Goal: Task Accomplishment & Management: Manage account settings

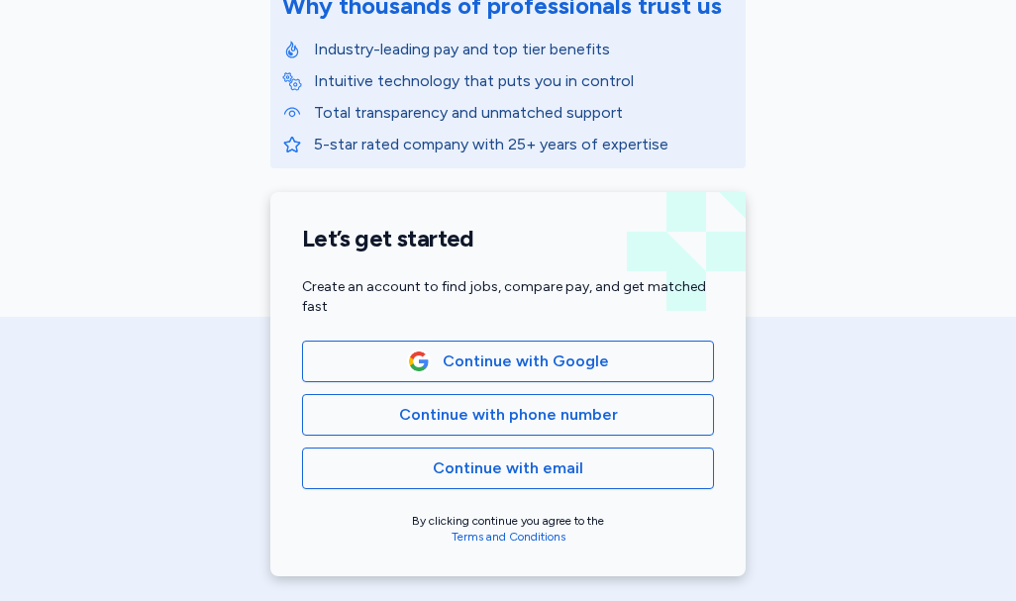
scroll to position [297, 0]
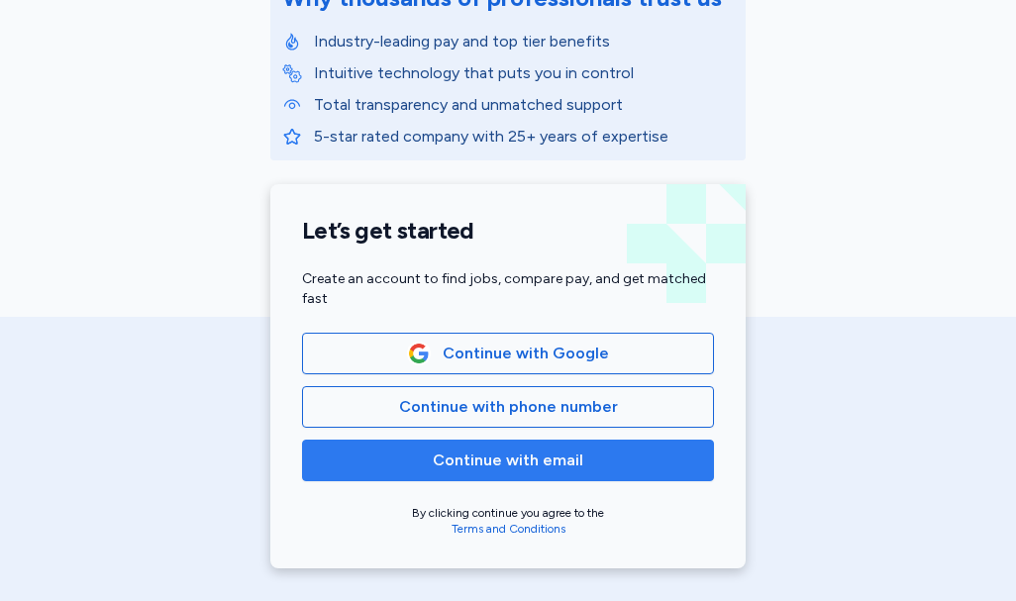
click at [513, 458] on span "Continue with email" at bounding box center [508, 460] width 150 height 24
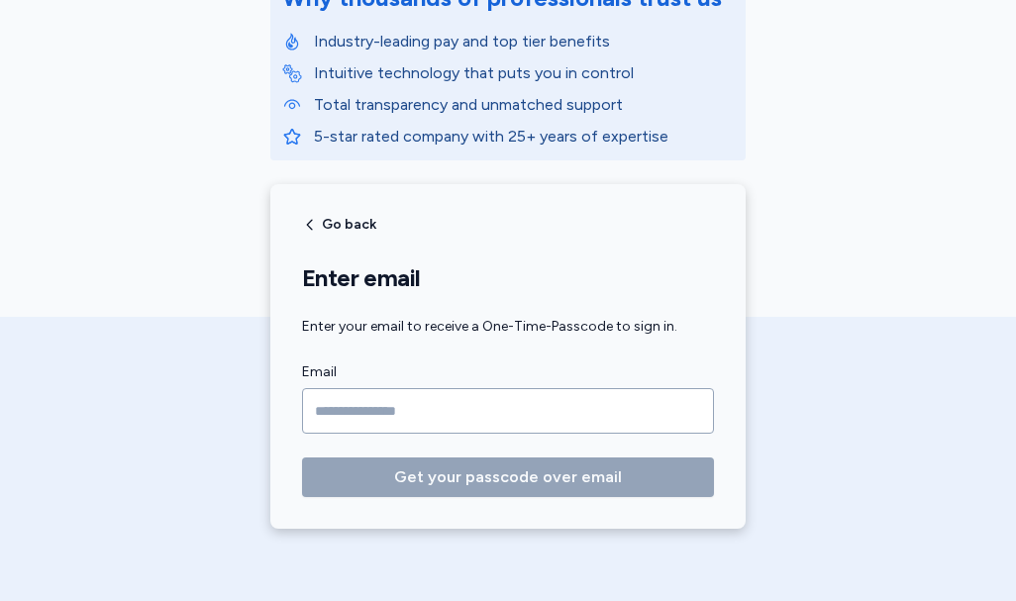
click at [489, 412] on input "Email" at bounding box center [508, 411] width 412 height 46
type input "*"
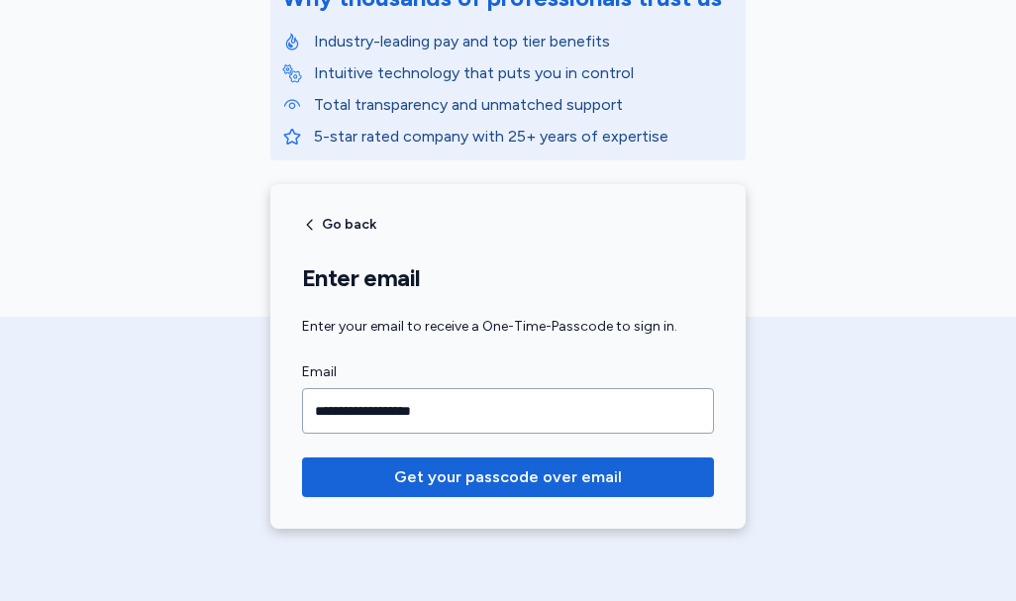
type input "**********"
click at [302, 457] on button "Get your passcode over email" at bounding box center [508, 477] width 412 height 40
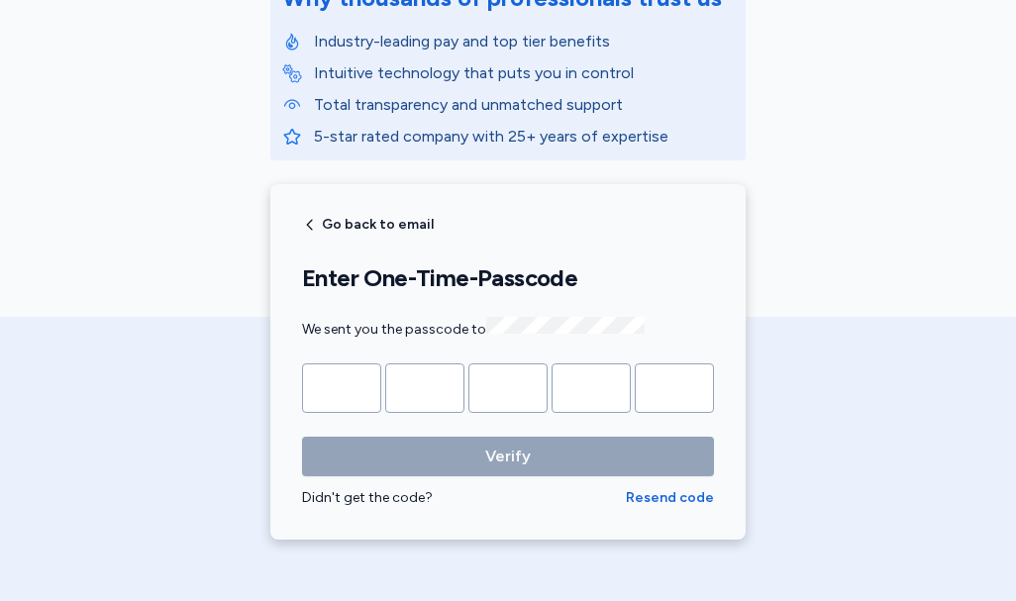
type input "*"
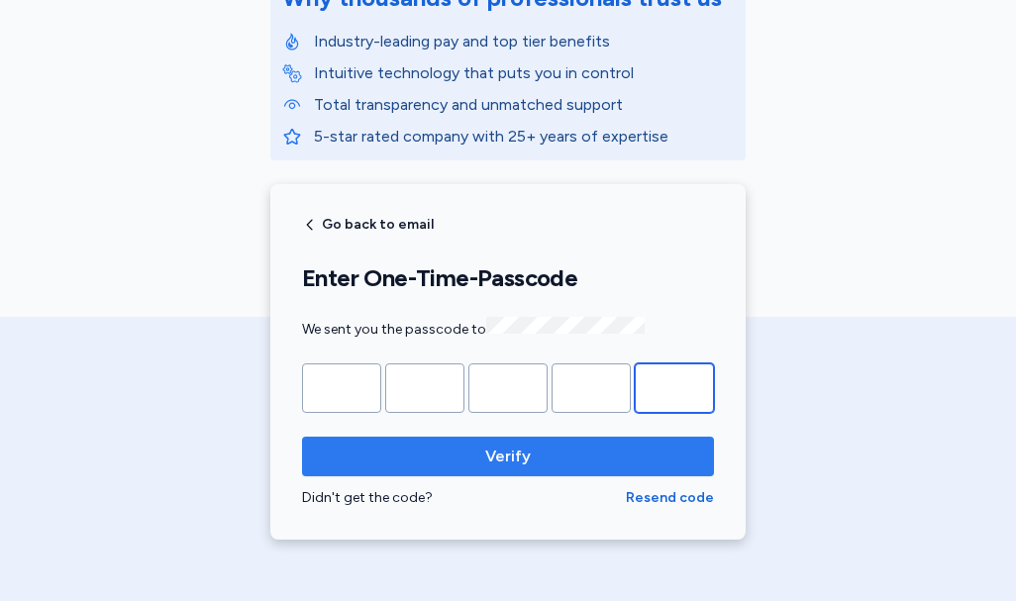
type input "*"
click at [526, 451] on span "Verify" at bounding box center [508, 456] width 380 height 24
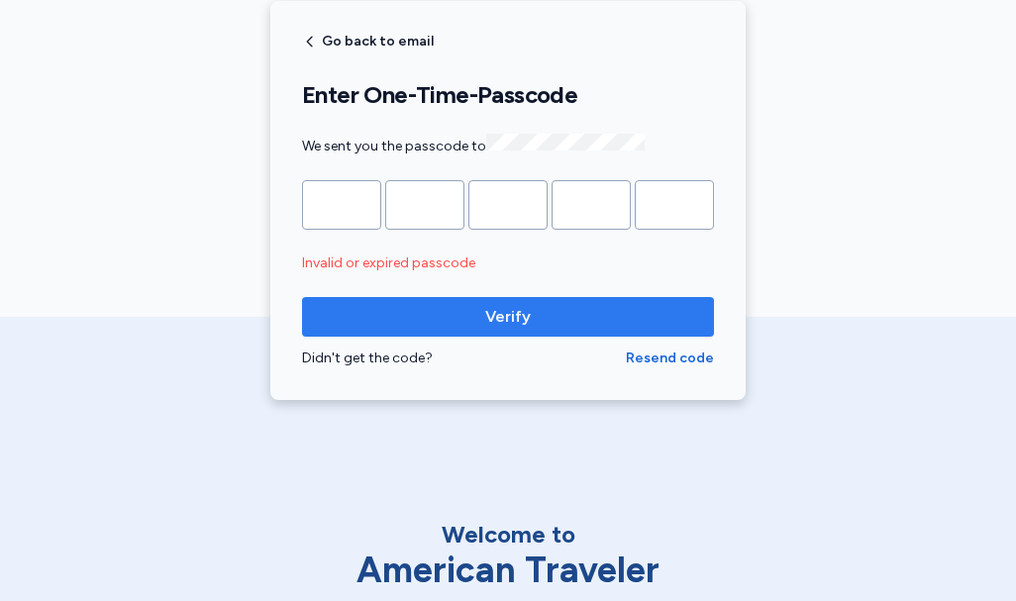
scroll to position [495, 0]
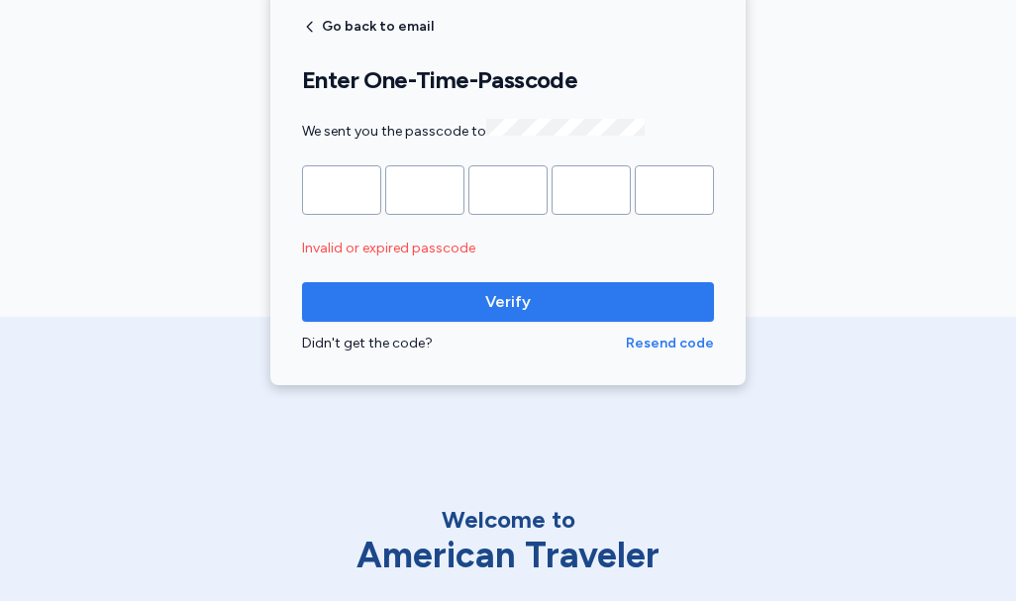
click at [667, 341] on span "Resend code" at bounding box center [670, 344] width 88 height 20
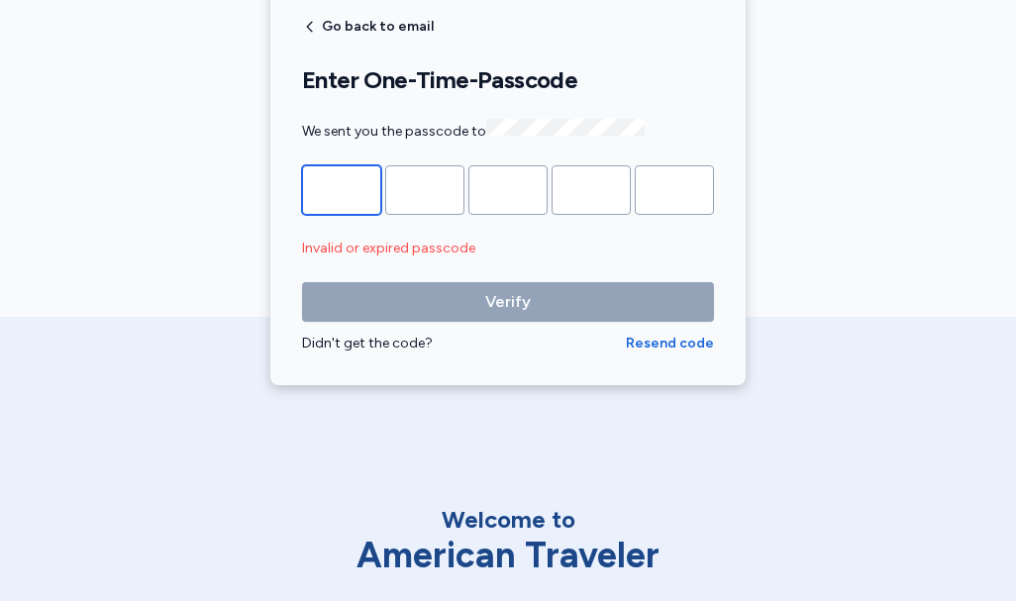
click at [331, 181] on input "Please enter OTP character 1" at bounding box center [341, 189] width 79 height 49
type input "*"
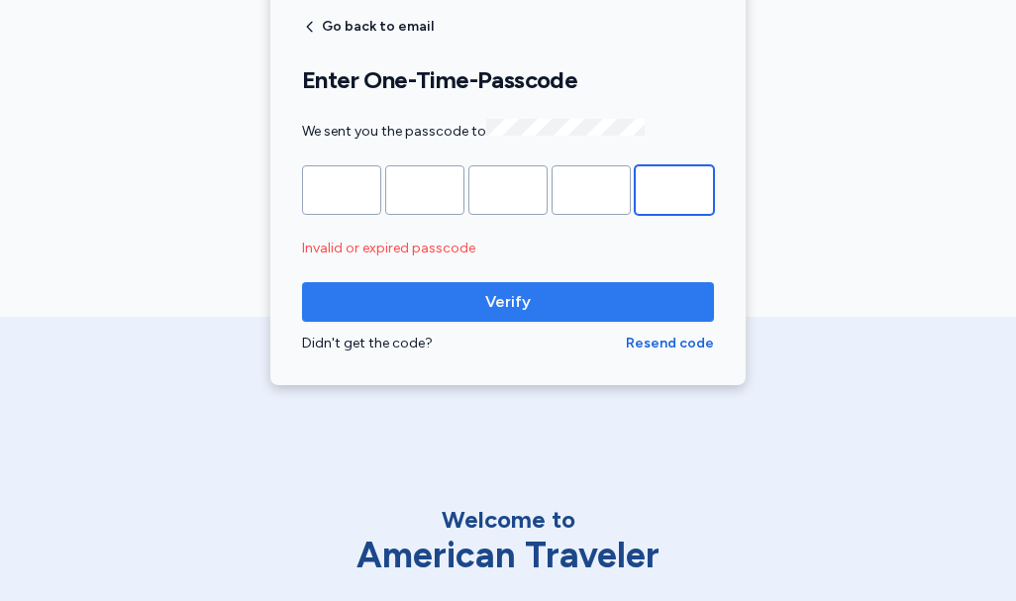
type input "*"
click at [406, 294] on span "Verify" at bounding box center [508, 302] width 380 height 24
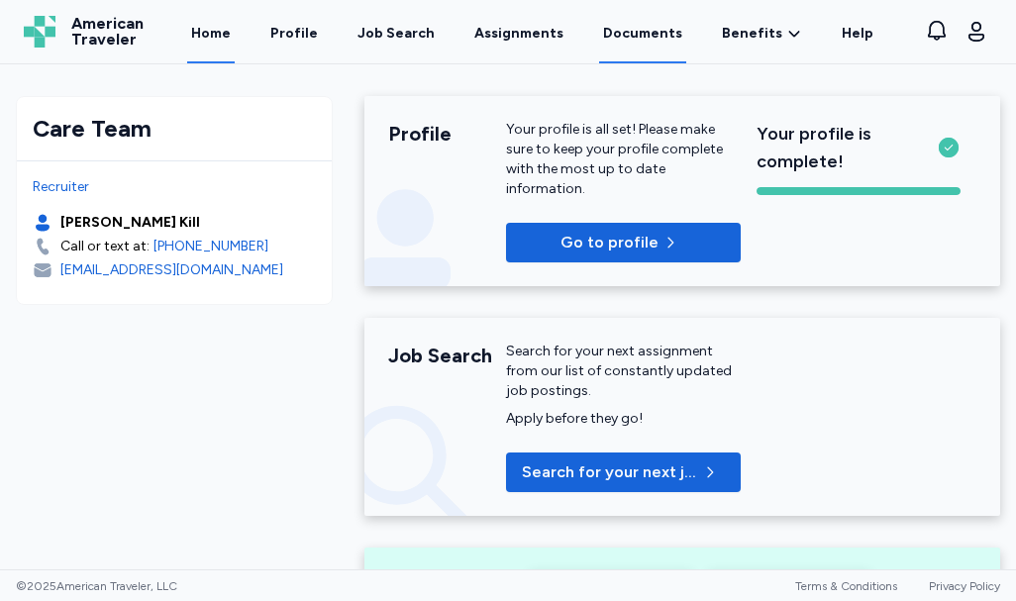
click at [648, 29] on link "Documents" at bounding box center [642, 32] width 87 height 61
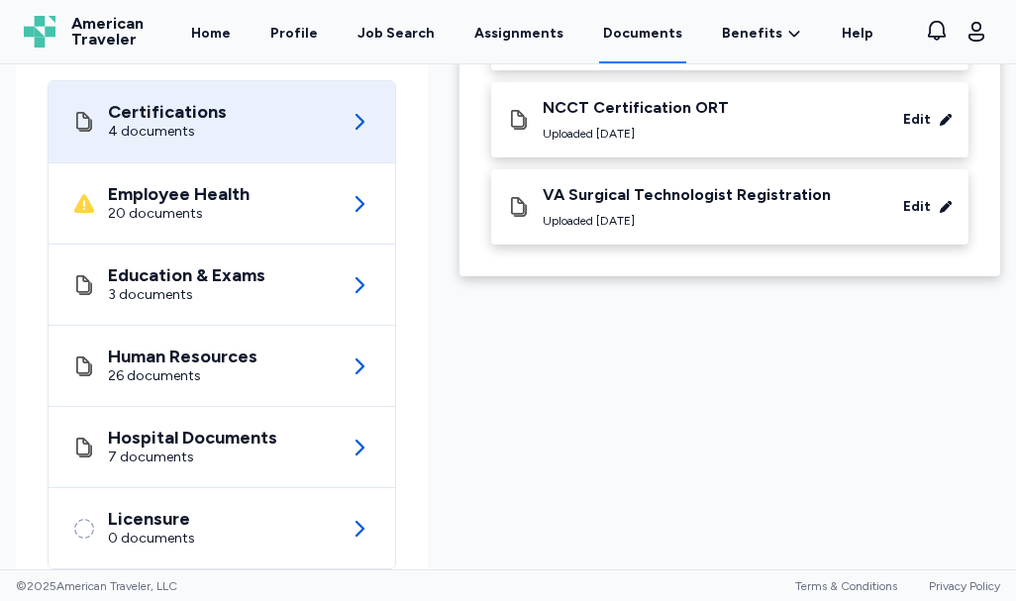
scroll to position [297, 0]
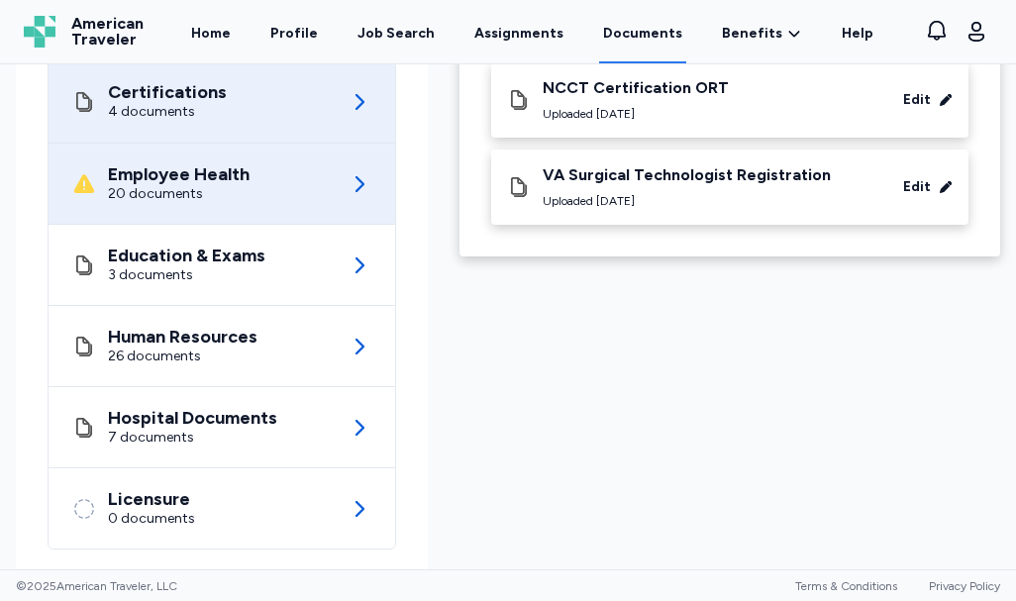
click at [358, 178] on icon at bounding box center [359, 184] width 9 height 16
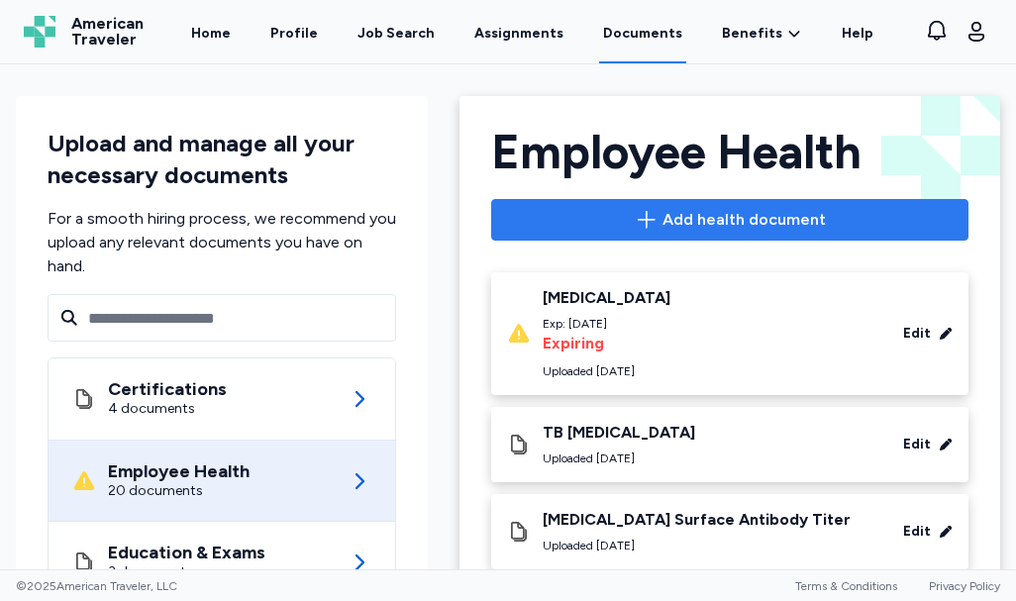
click at [737, 211] on span "Add health document" at bounding box center [743, 220] width 163 height 24
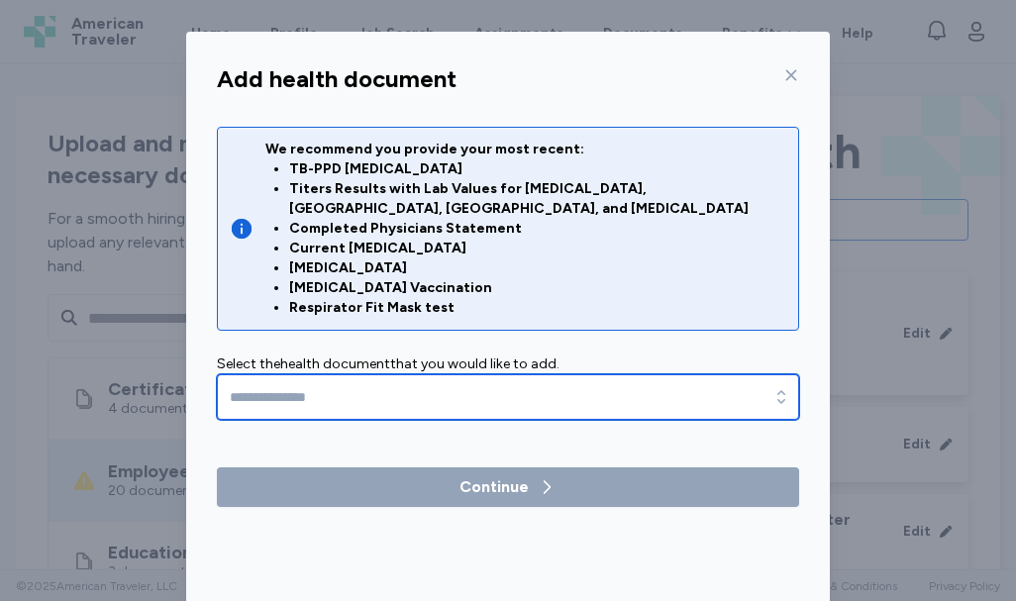
click at [435, 374] on input "text" at bounding box center [508, 397] width 582 height 46
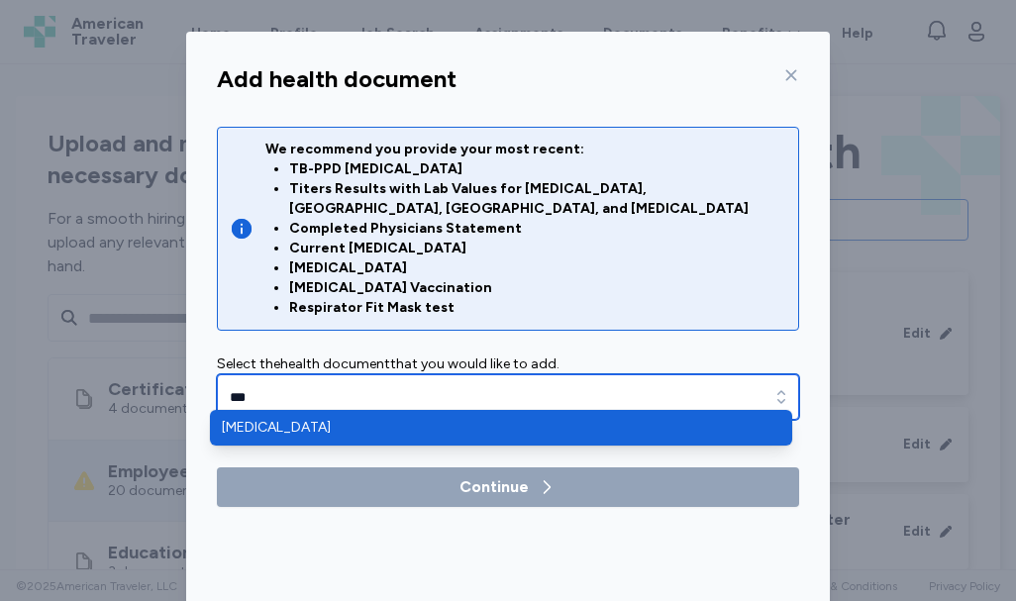
type input "**********"
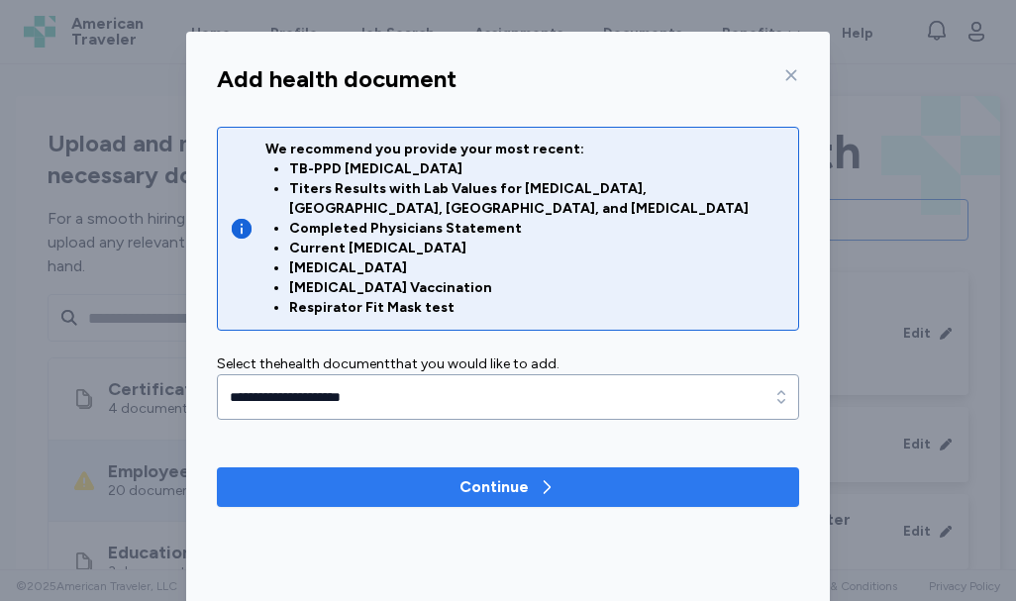
click at [475, 475] on div "Continue" at bounding box center [493, 487] width 69 height 24
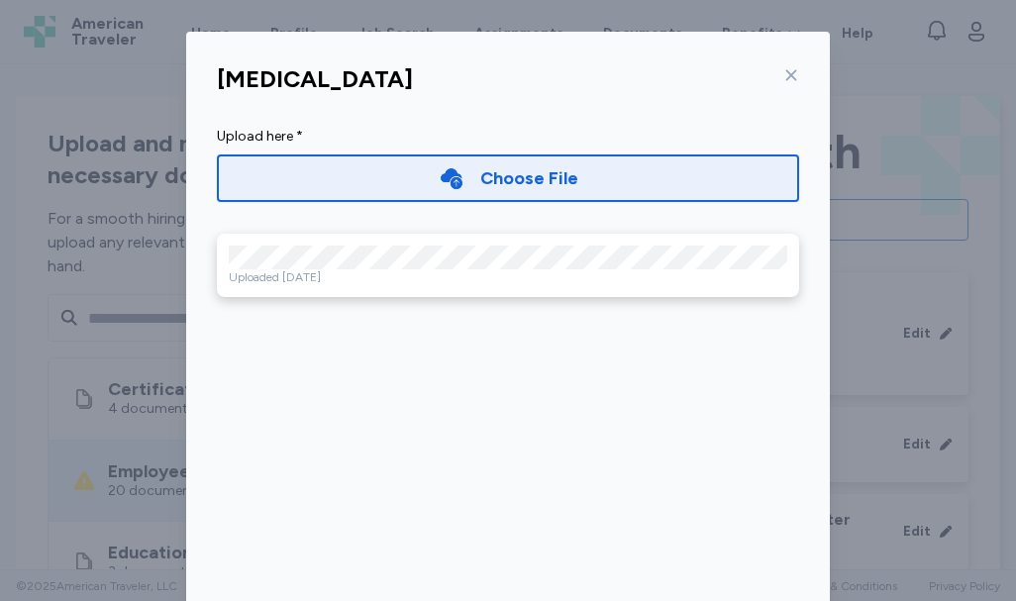
click at [526, 172] on div "Choose File" at bounding box center [529, 178] width 98 height 28
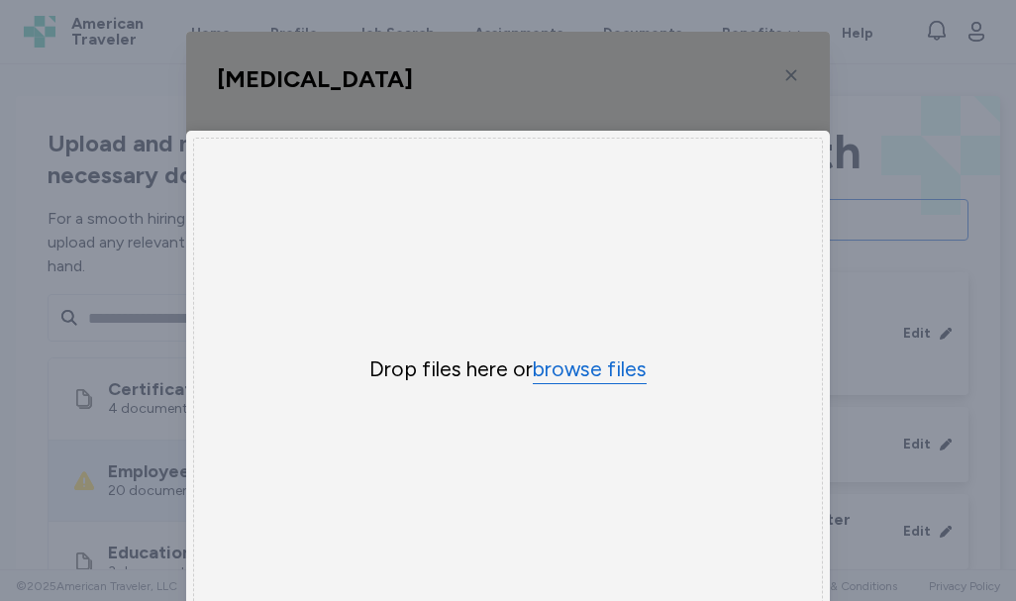
click at [564, 369] on button "browse files" at bounding box center [590, 369] width 114 height 29
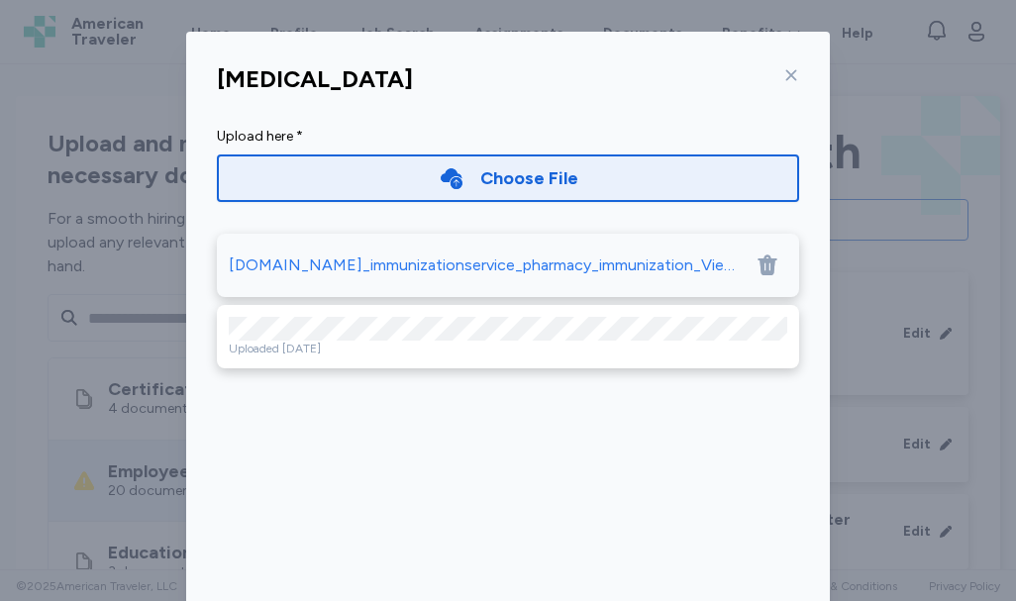
click at [491, 187] on div "Choose File" at bounding box center [529, 178] width 98 height 28
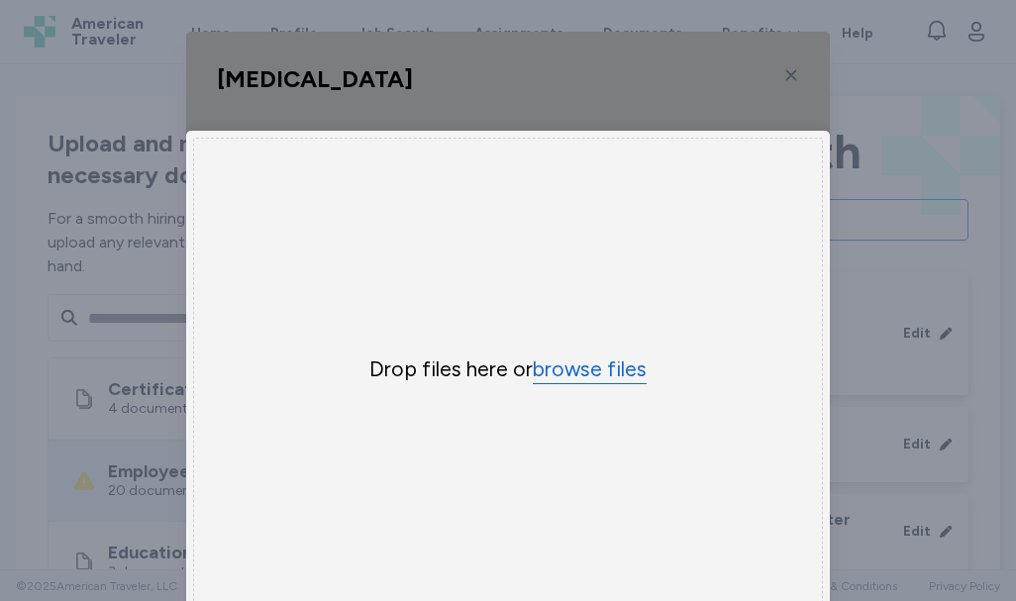
click at [549, 369] on button "browse files" at bounding box center [590, 369] width 114 height 29
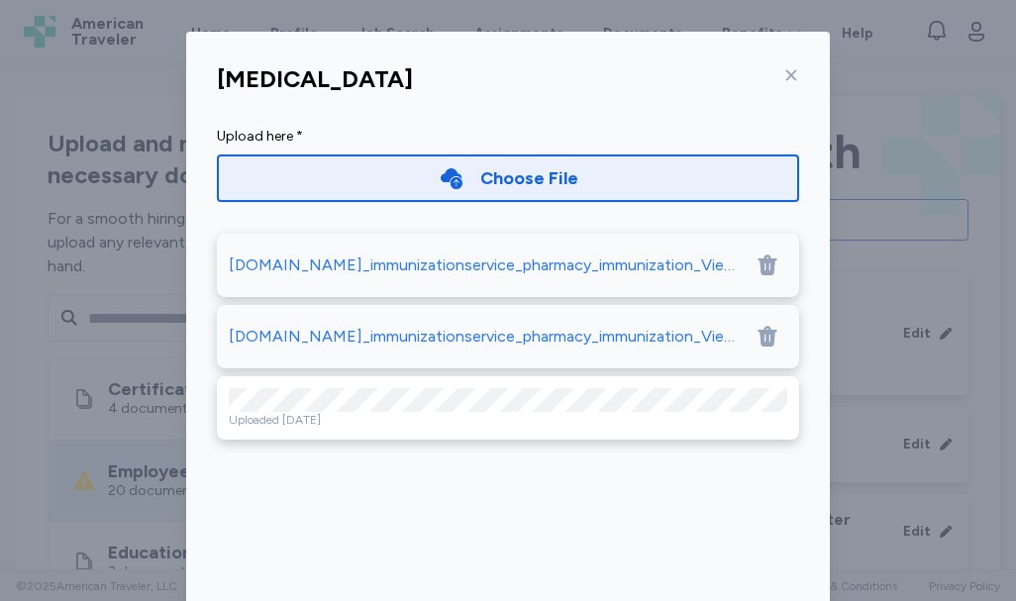
click at [392, 339] on div "[DOMAIN_NAME]_immunizationservice_pharmacy_immunization_ViewImmunizeHistory.jsp…" at bounding box center [486, 337] width 515 height 24
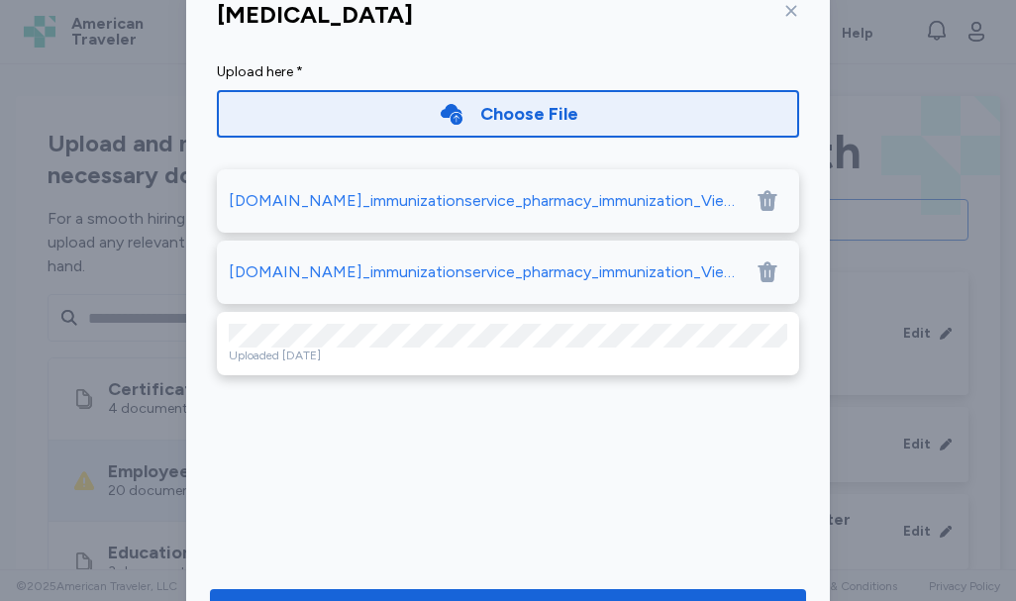
scroll to position [99, 0]
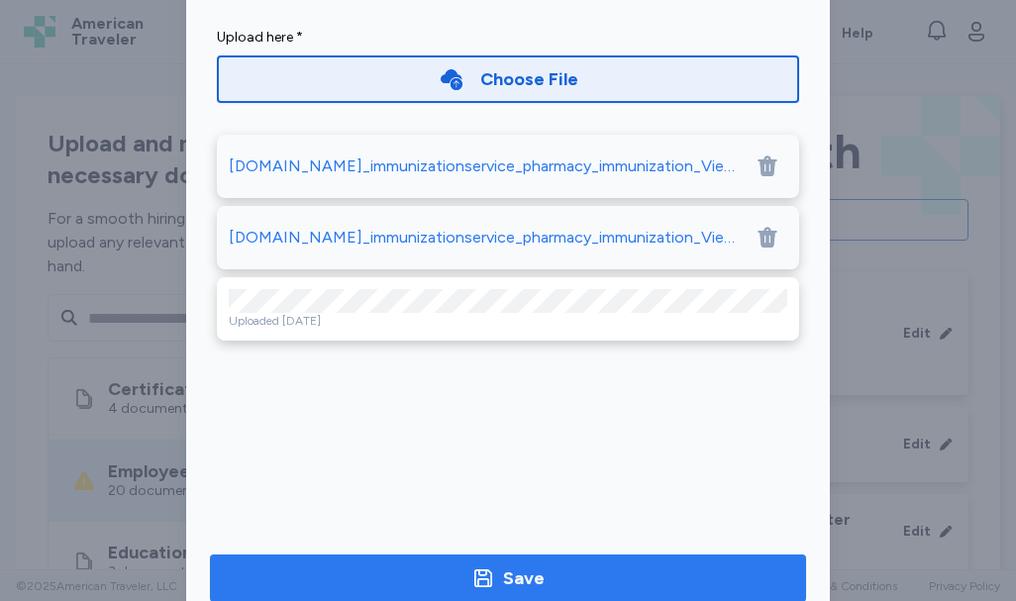
click at [573, 568] on span "Save" at bounding box center [508, 578] width 564 height 28
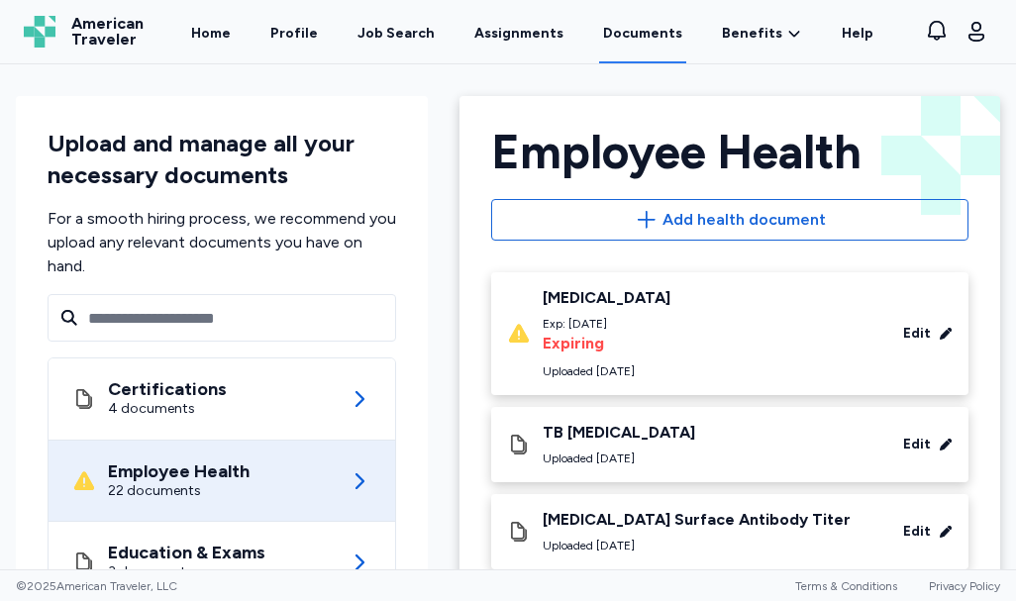
click at [903, 329] on div "Edit" at bounding box center [917, 334] width 28 height 20
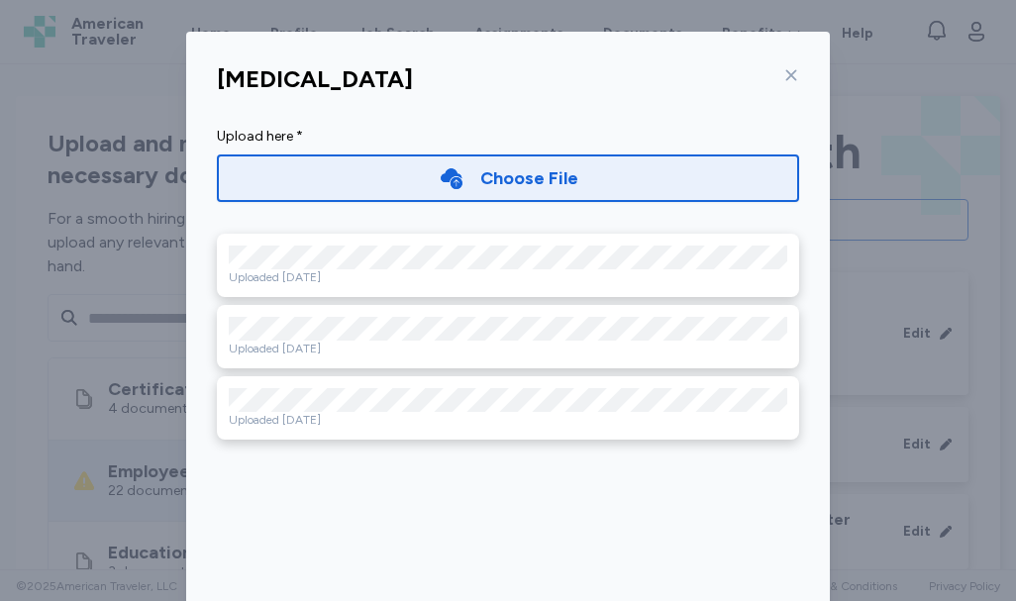
click at [783, 73] on icon at bounding box center [791, 75] width 16 height 16
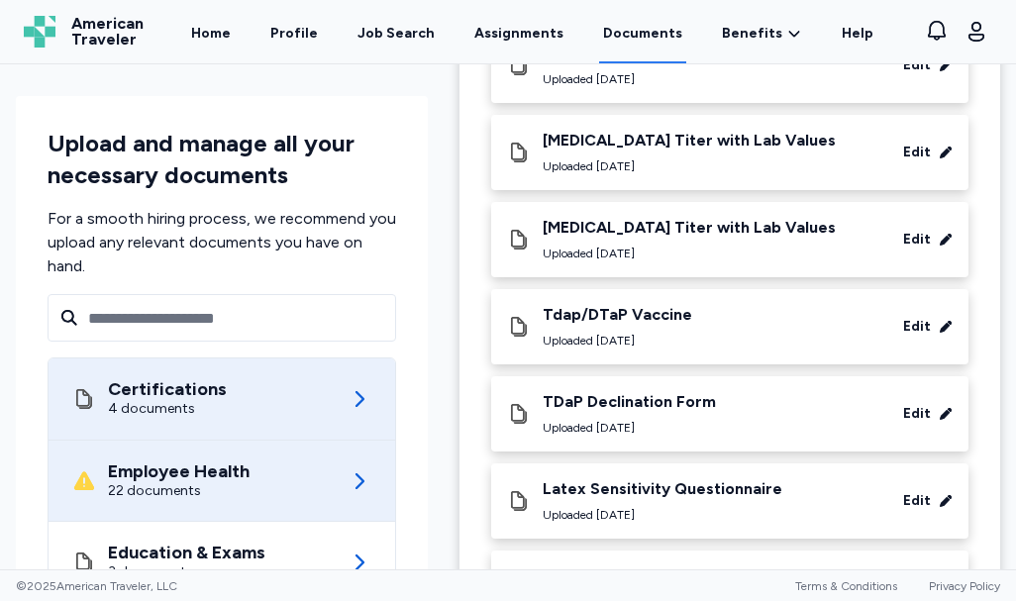
scroll to position [495, 0]
